Goal: Information Seeking & Learning: Understand process/instructions

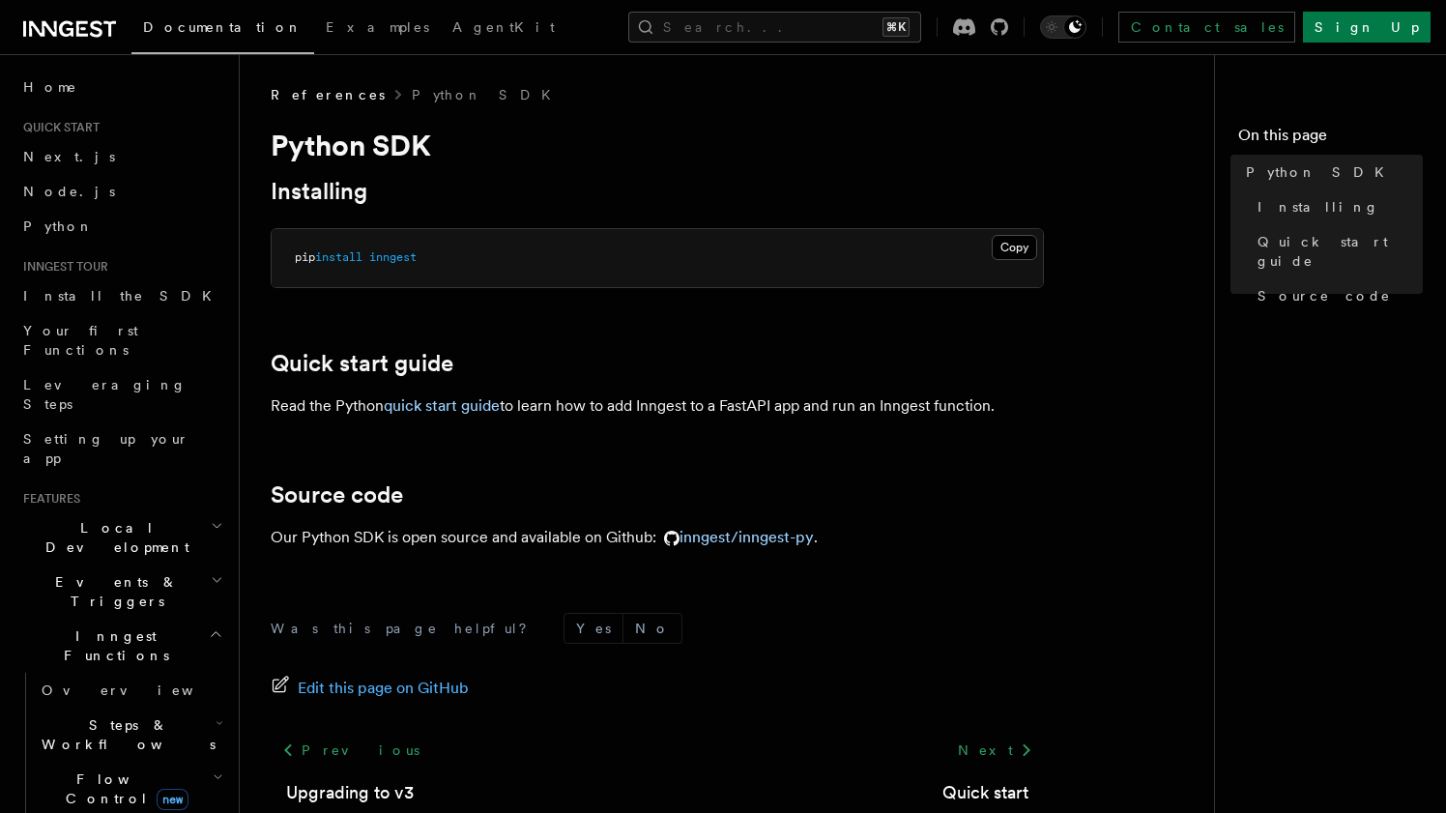
scroll to position [121, 0]
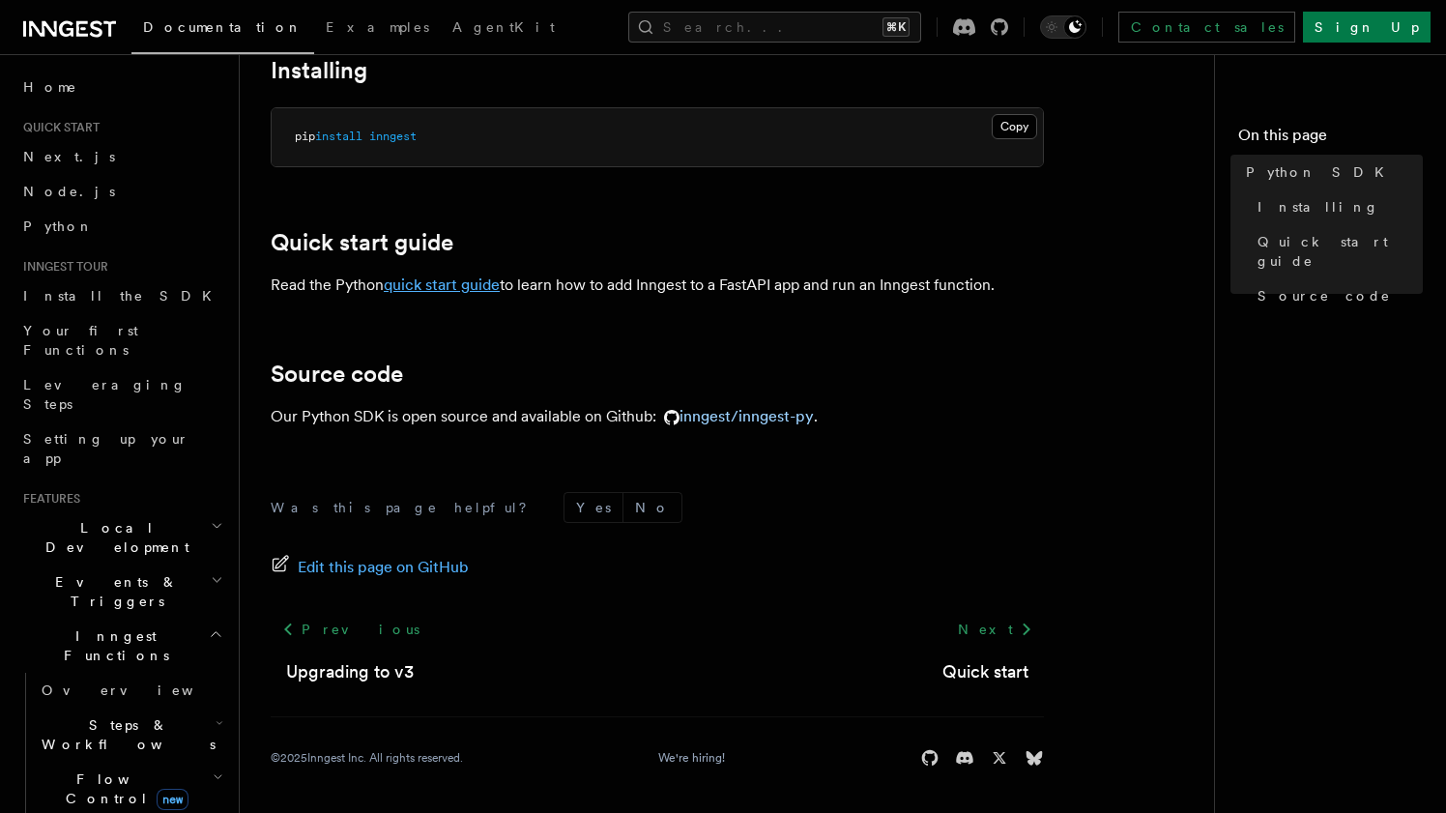
click at [470, 287] on link "quick start guide" at bounding box center [442, 284] width 116 height 18
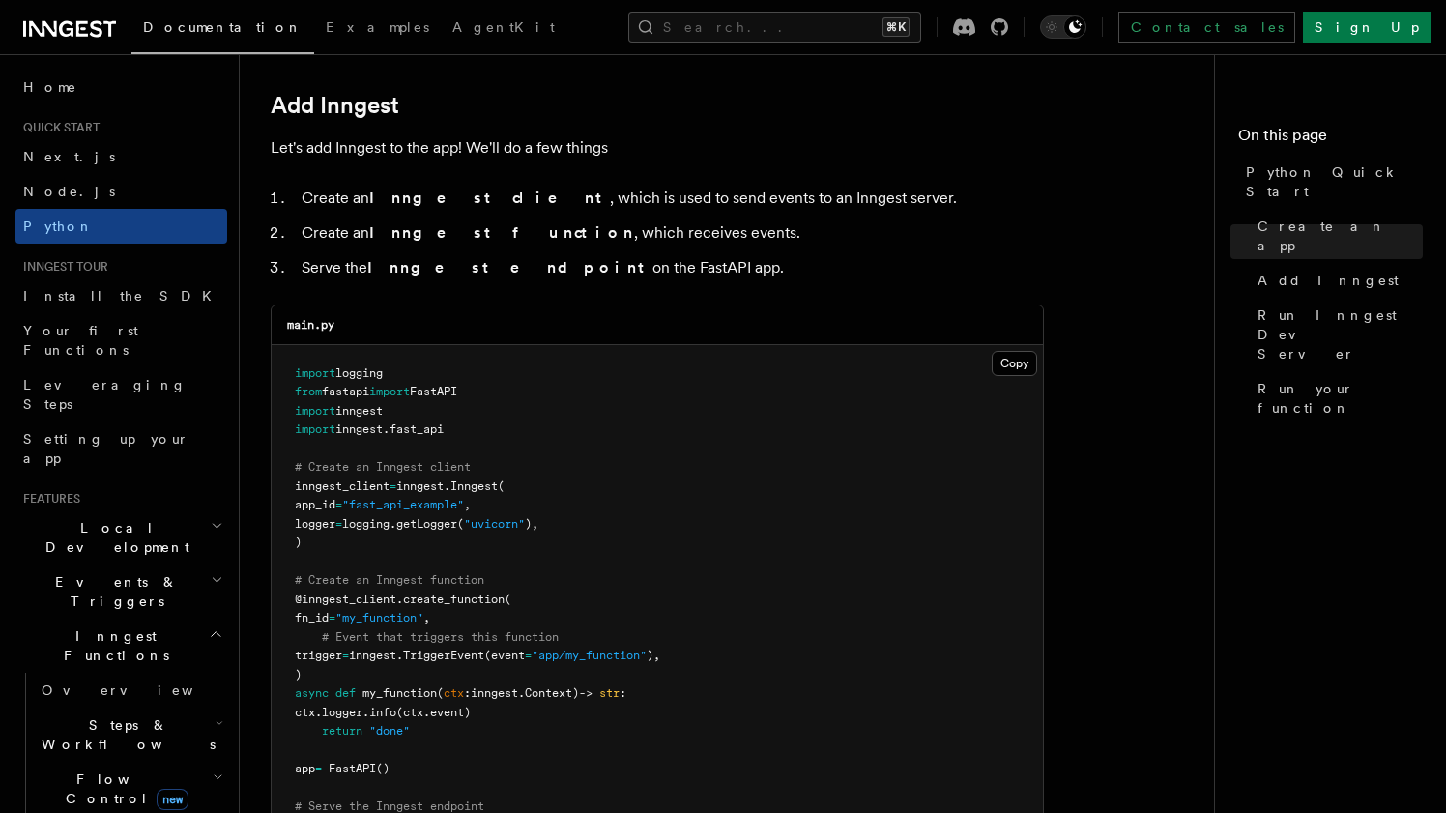
scroll to position [1136, 0]
click at [119, 377] on span "Leveraging Steps" at bounding box center [104, 394] width 163 height 35
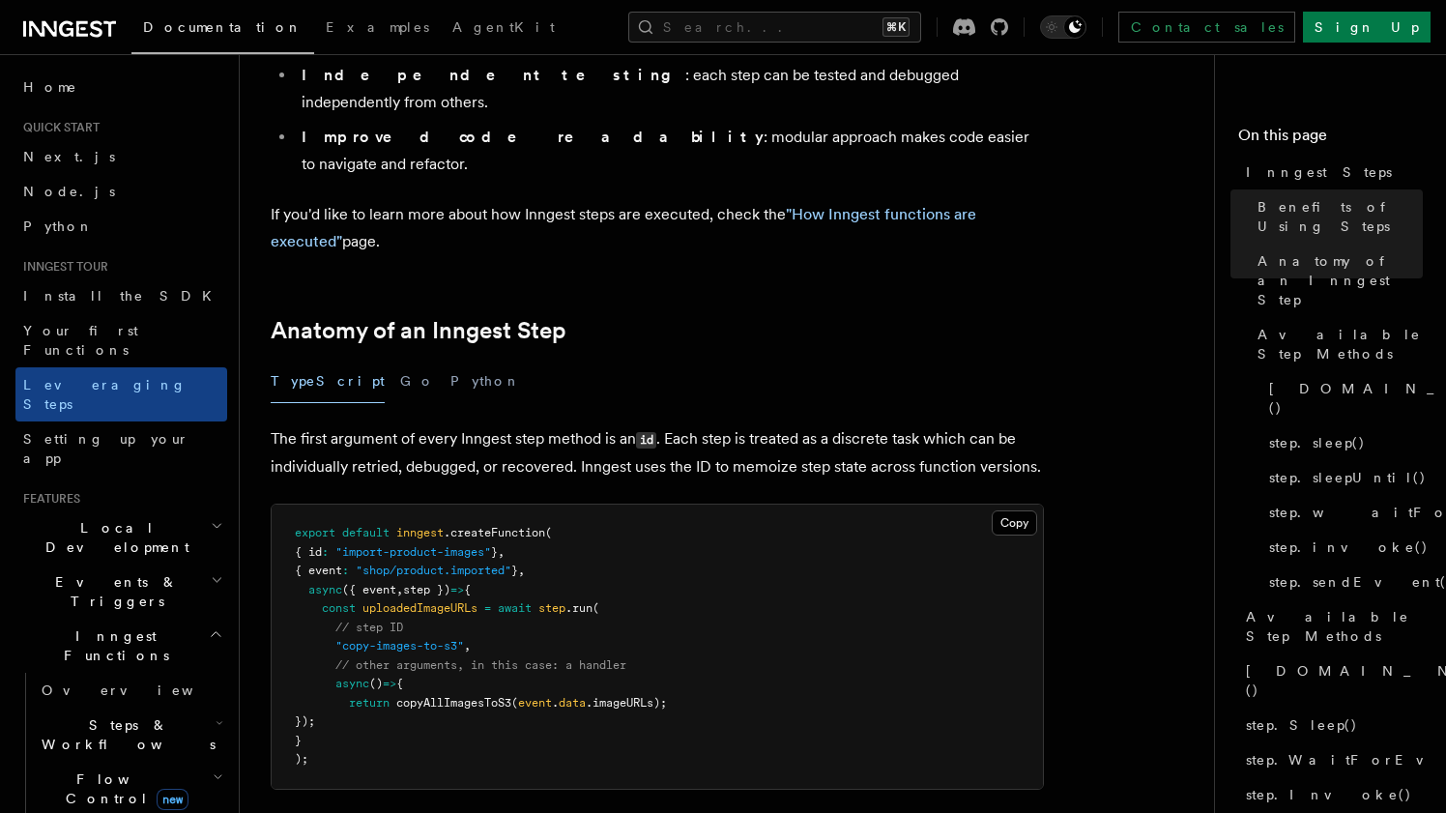
scroll to position [595, 0]
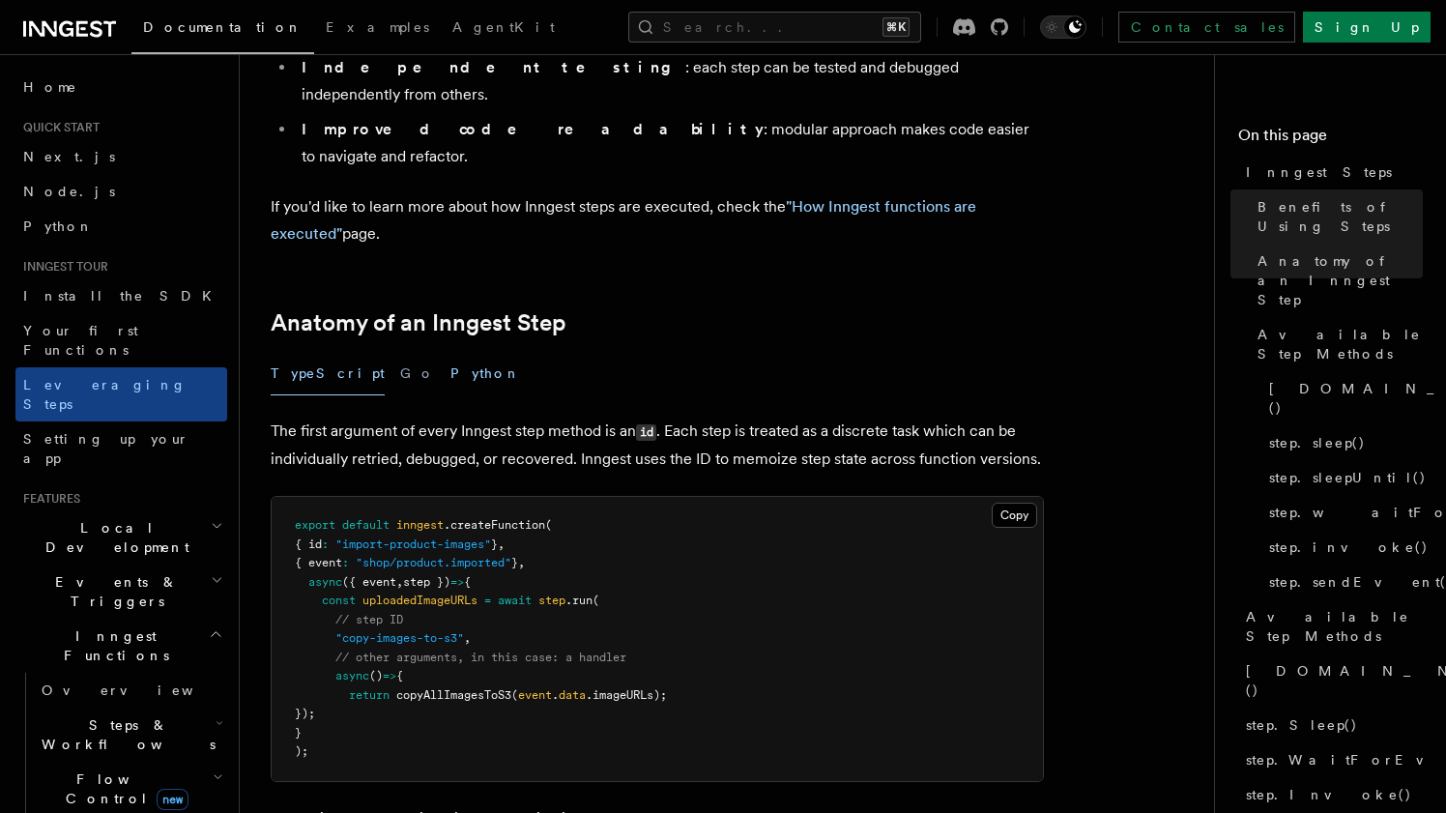
click at [450, 352] on button "Python" at bounding box center [485, 373] width 71 height 43
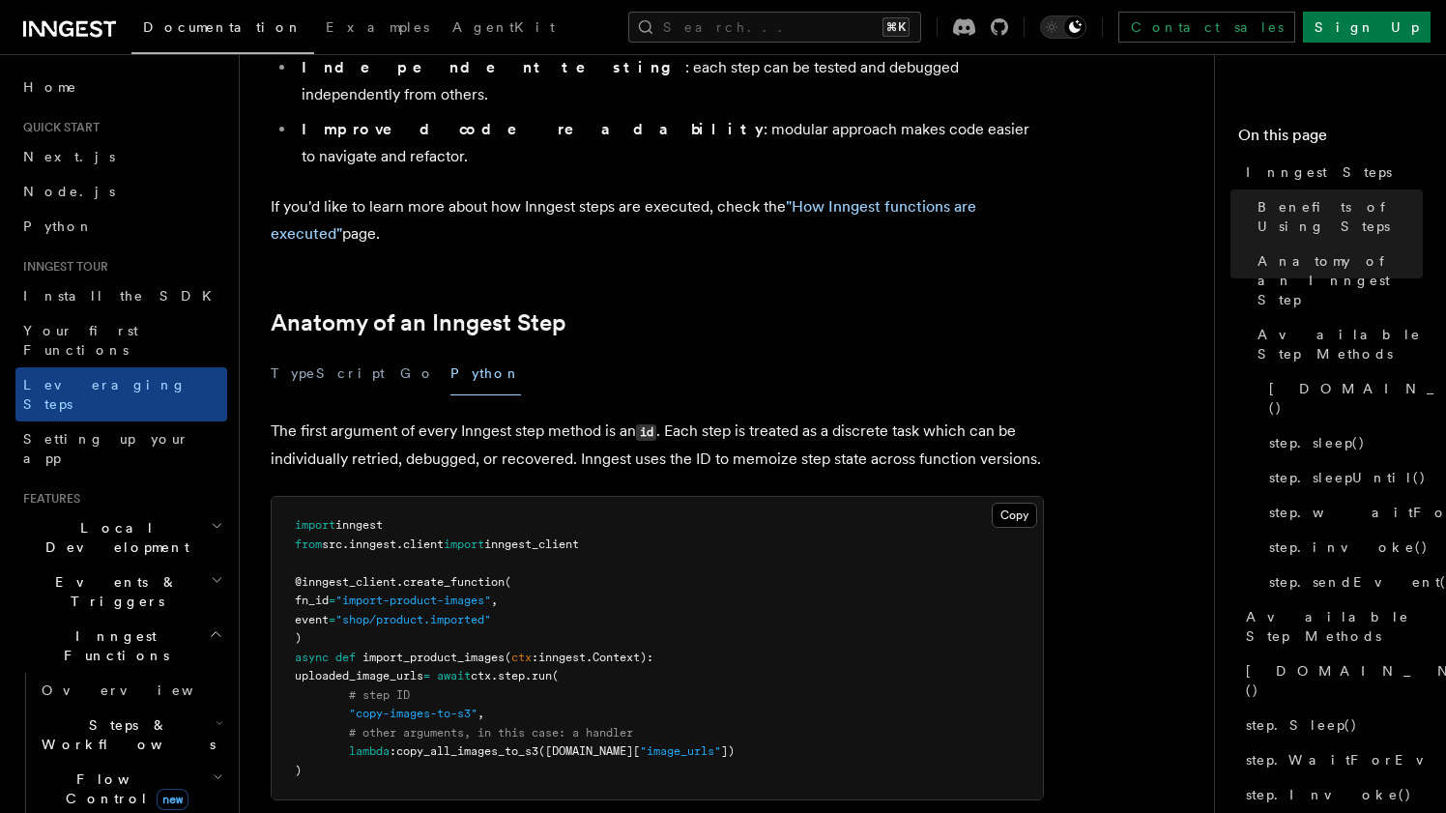
drag, startPoint x: 286, startPoint y: 414, endPoint x: 767, endPoint y: 664, distance: 542.5
click at [767, 664] on pre "import inngest from src . inngest . client import inngest_client @inngest_clien…" at bounding box center [657, 648] width 771 height 302
copy code "import inngest from src . inngest . client import inngest_client @inngest_clien…"
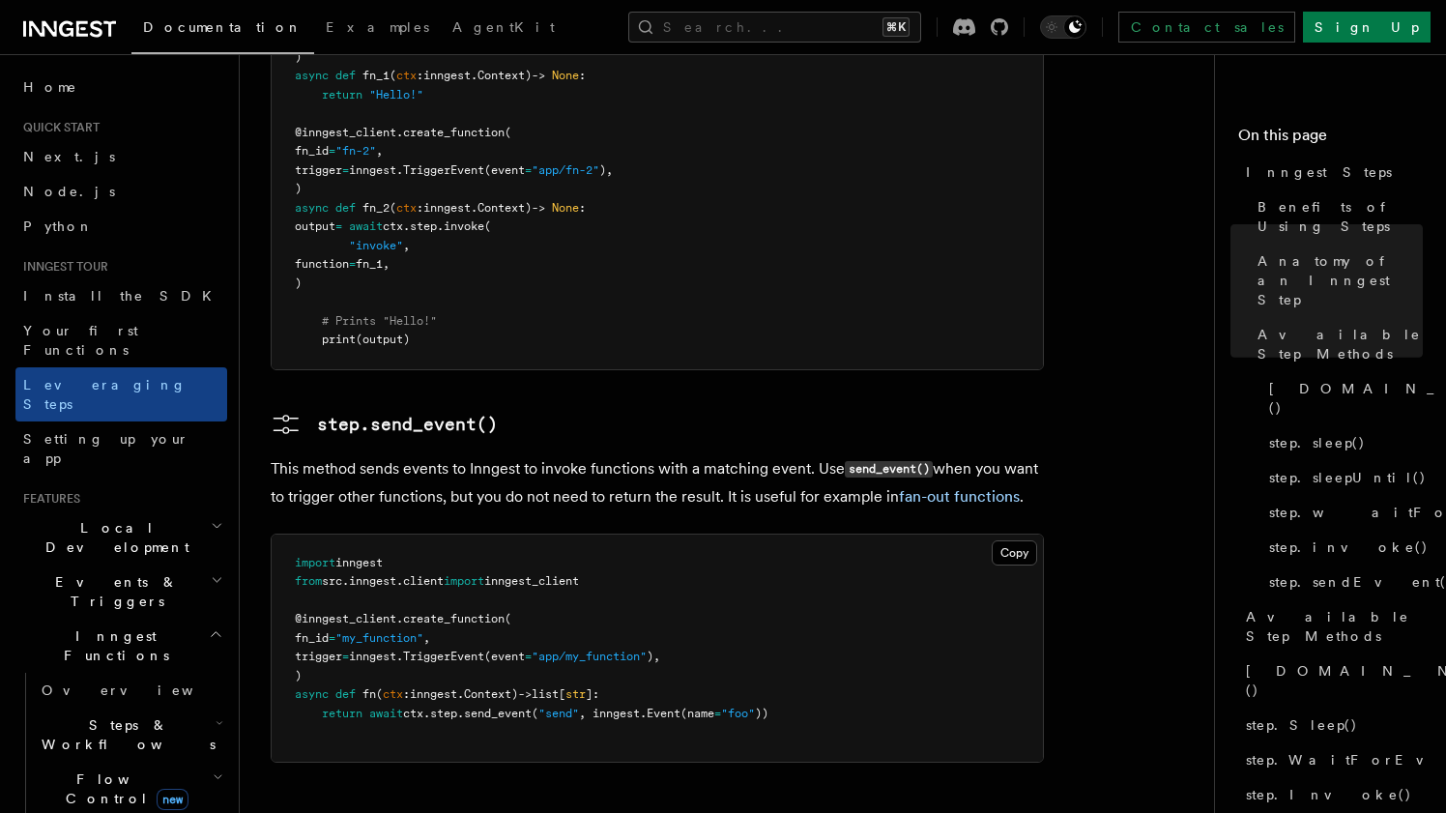
scroll to position [4227, 0]
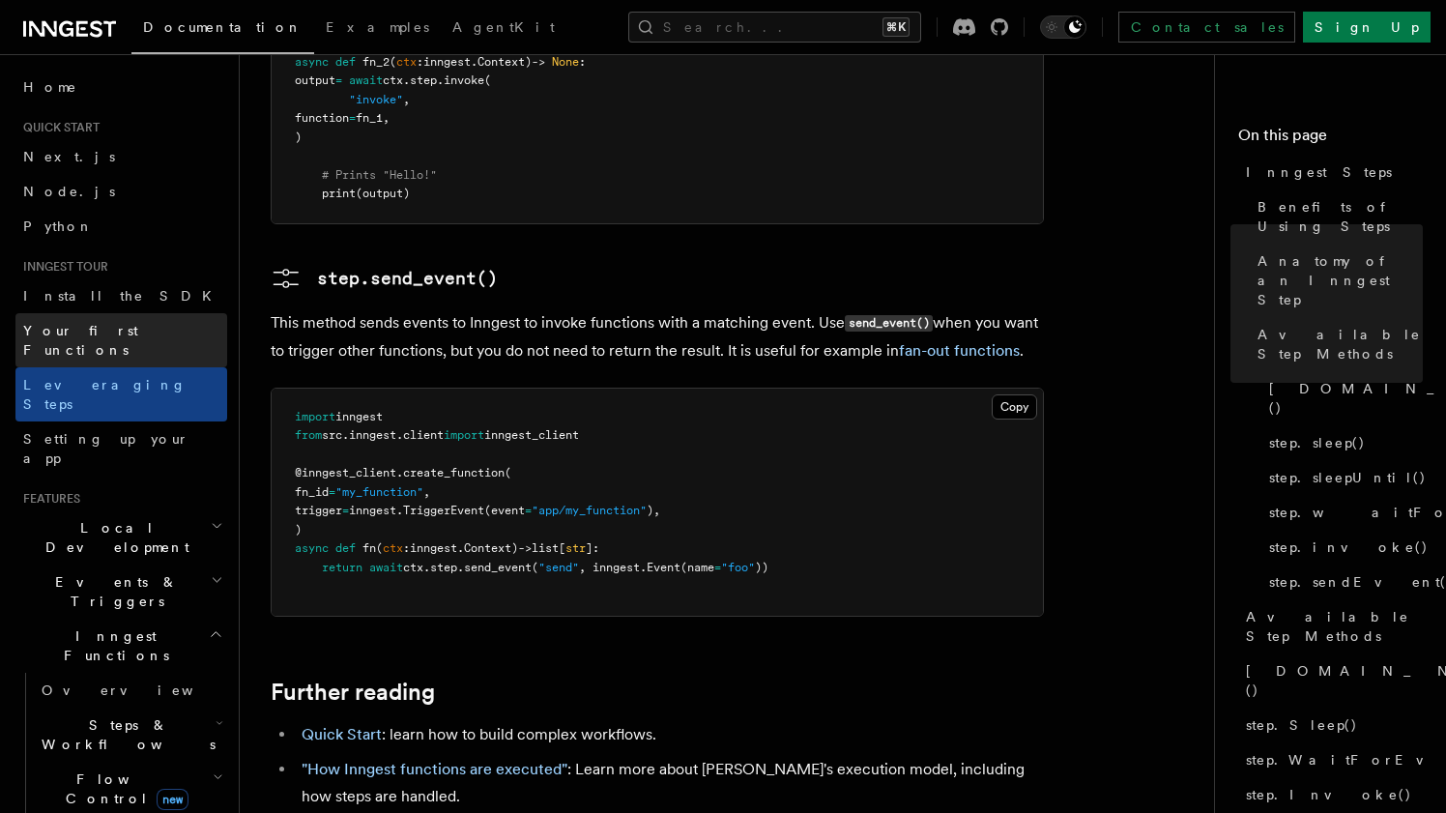
click at [182, 317] on link "Your first Functions" at bounding box center [121, 340] width 212 height 54
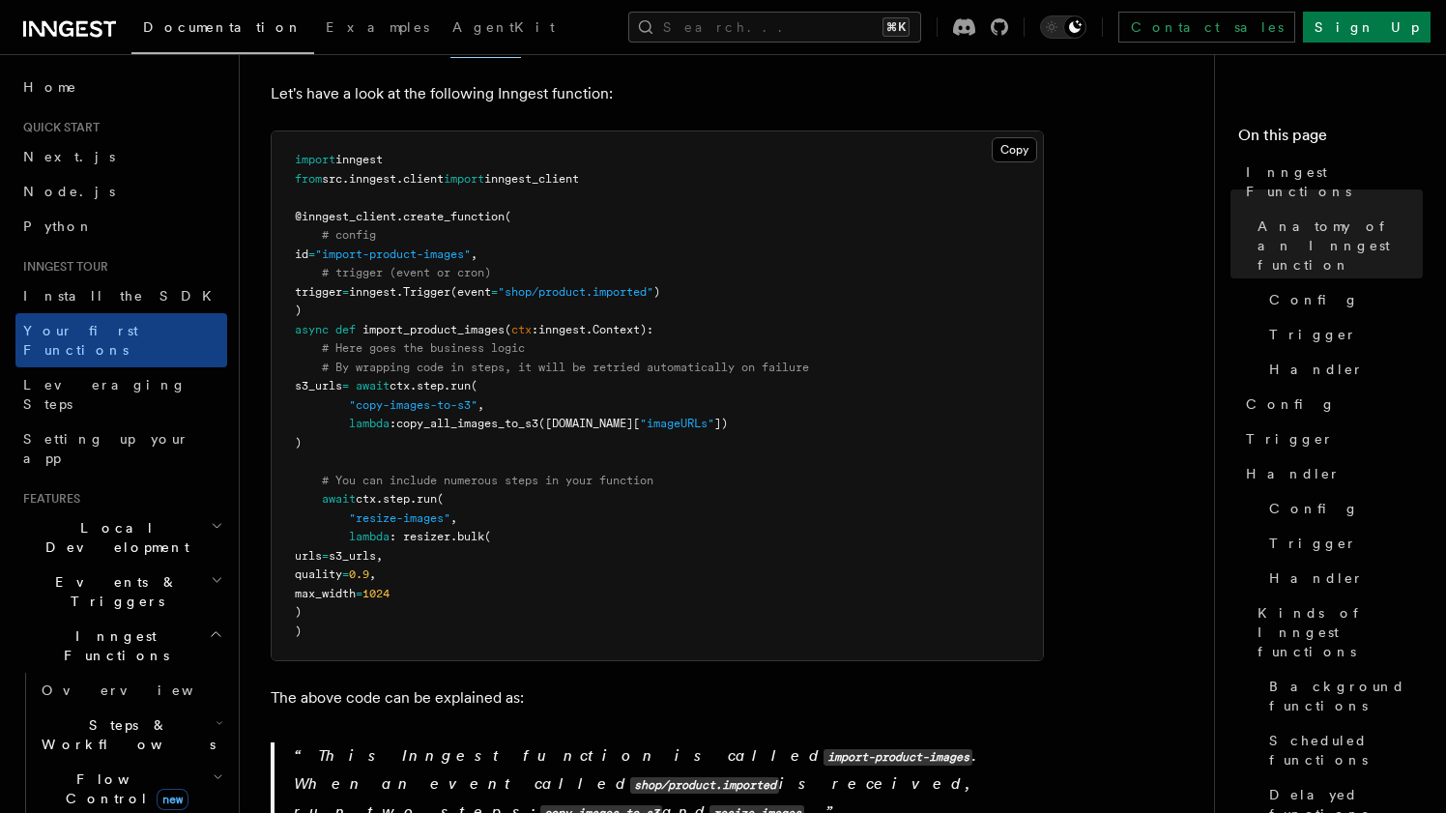
scroll to position [452, 0]
